Goal: Check status: Check status

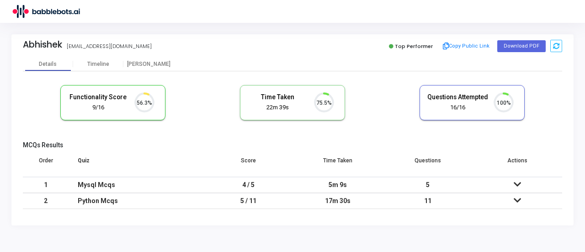
scroll to position [19, 23]
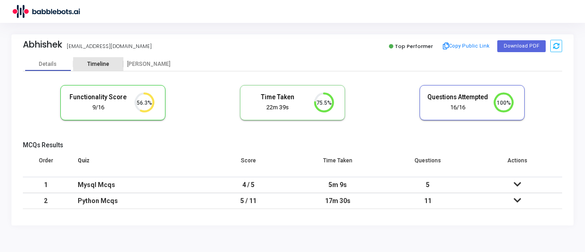
click at [100, 62] on div "Timeline" at bounding box center [98, 64] width 22 height 7
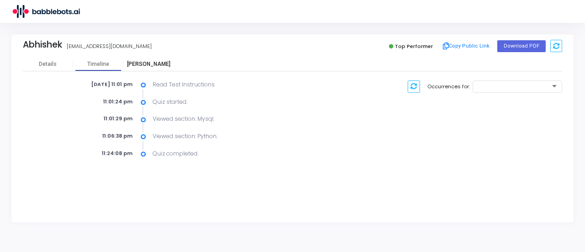
click at [144, 65] on div "[PERSON_NAME]" at bounding box center [148, 64] width 50 height 7
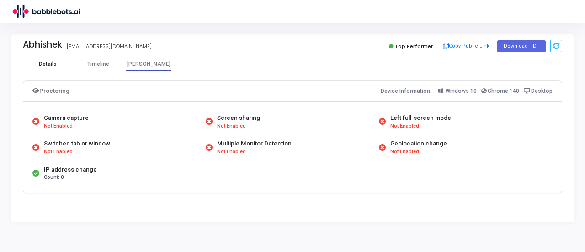
click at [45, 68] on div "Details" at bounding box center [48, 64] width 50 height 14
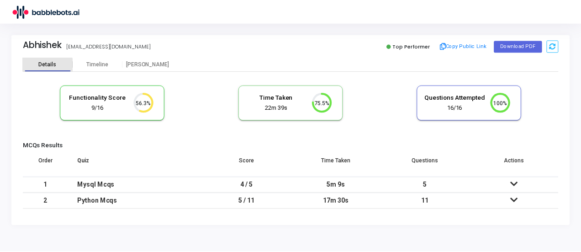
scroll to position [19, 23]
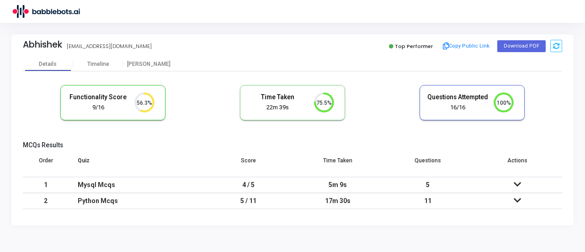
click at [516, 181] on icon at bounding box center [516, 184] width 7 height 6
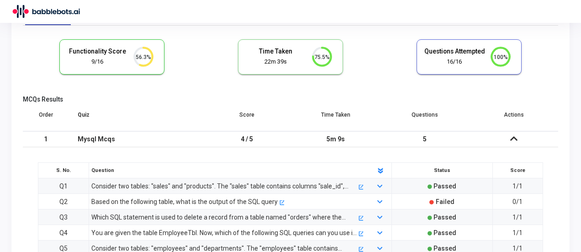
scroll to position [91, 0]
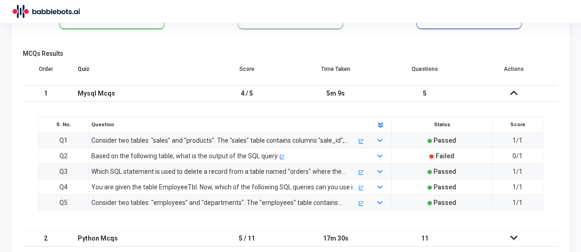
click at [511, 94] on icon at bounding box center [513, 93] width 7 height 6
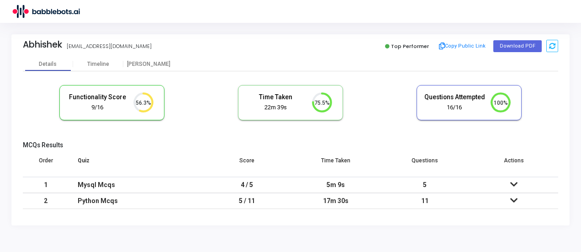
scroll to position [0, 0]
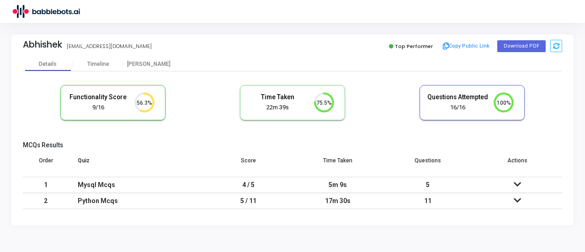
click at [519, 204] on td at bounding box center [517, 201] width 90 height 16
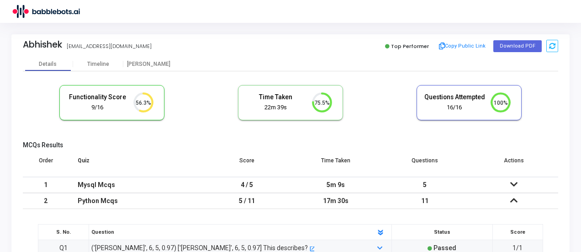
click at [516, 200] on icon at bounding box center [513, 200] width 7 height 6
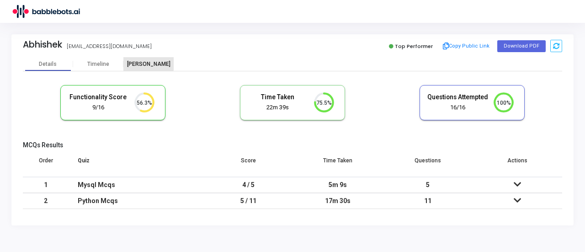
click at [142, 63] on div "[PERSON_NAME]" at bounding box center [148, 64] width 50 height 7
